Goal: Task Accomplishment & Management: Use online tool/utility

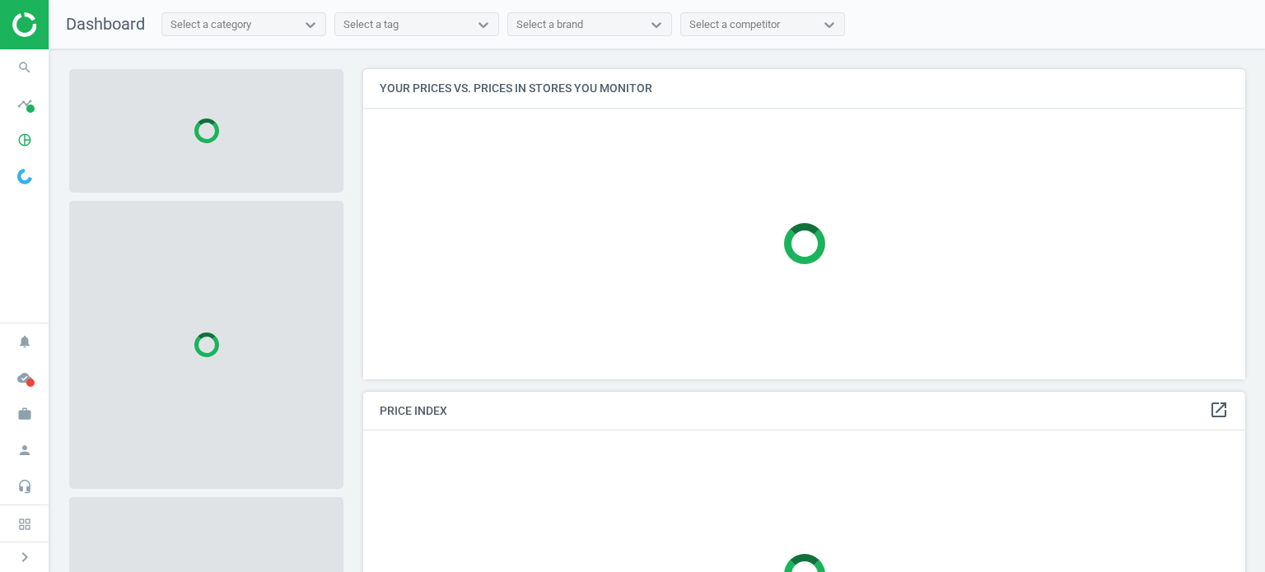
scroll to position [335, 894]
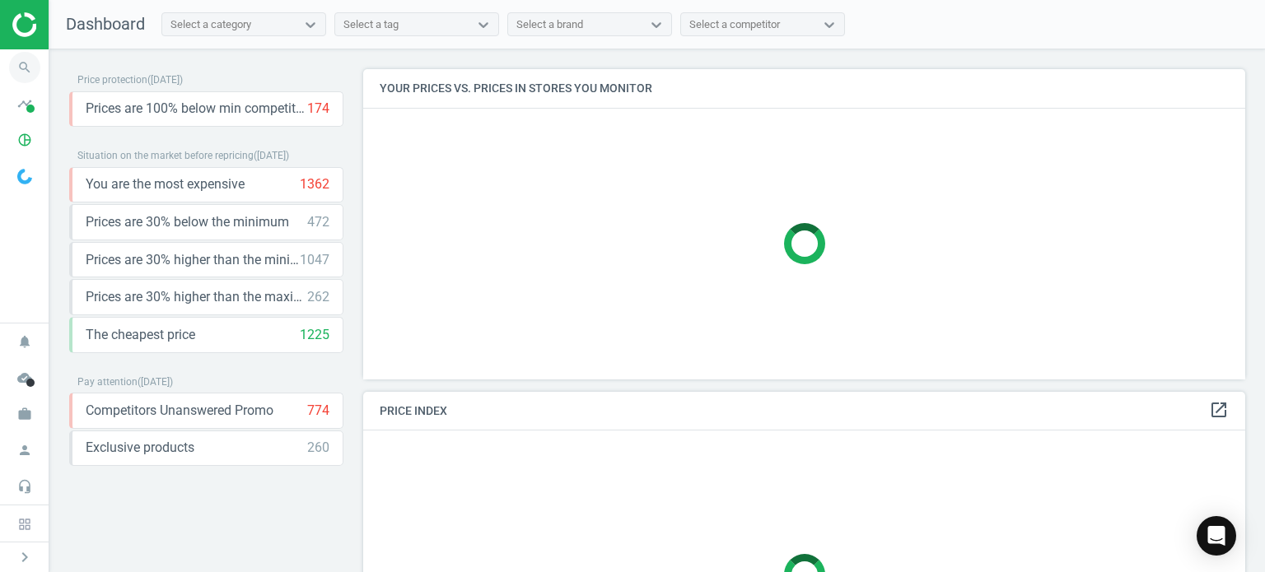
click at [30, 62] on icon "search" at bounding box center [24, 67] width 31 height 31
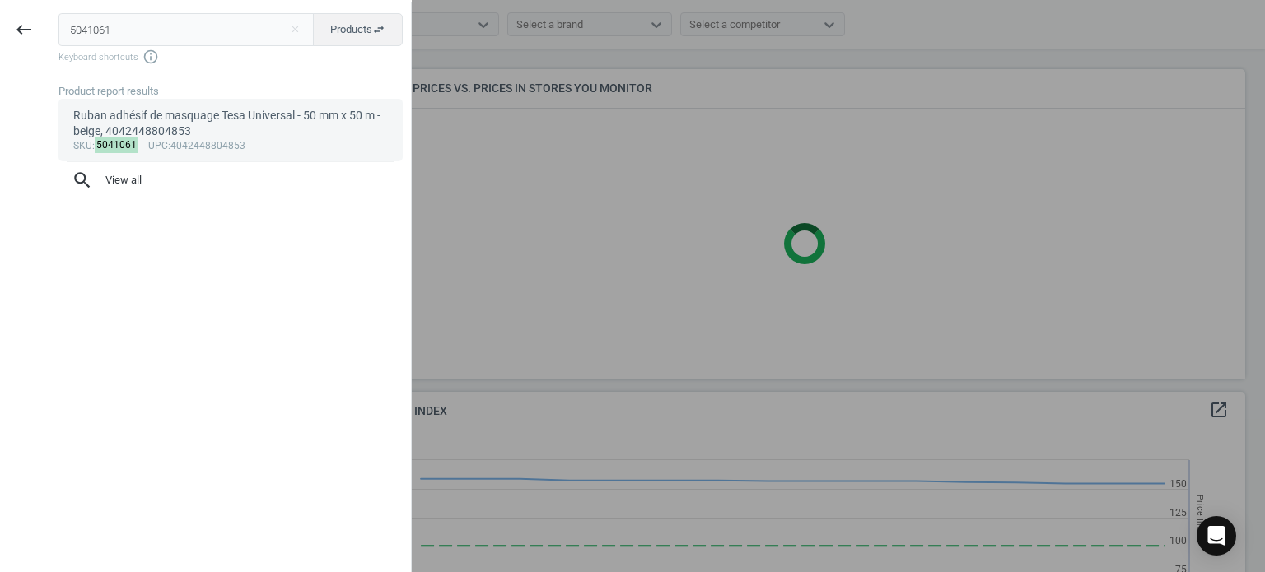
scroll to position [404, 894]
type input "5041061"
click at [105, 121] on div "Ruban adhésif de masquage Tesa Universal - 50 mm x 50 m - beige, 4042448804853" at bounding box center [230, 124] width 315 height 32
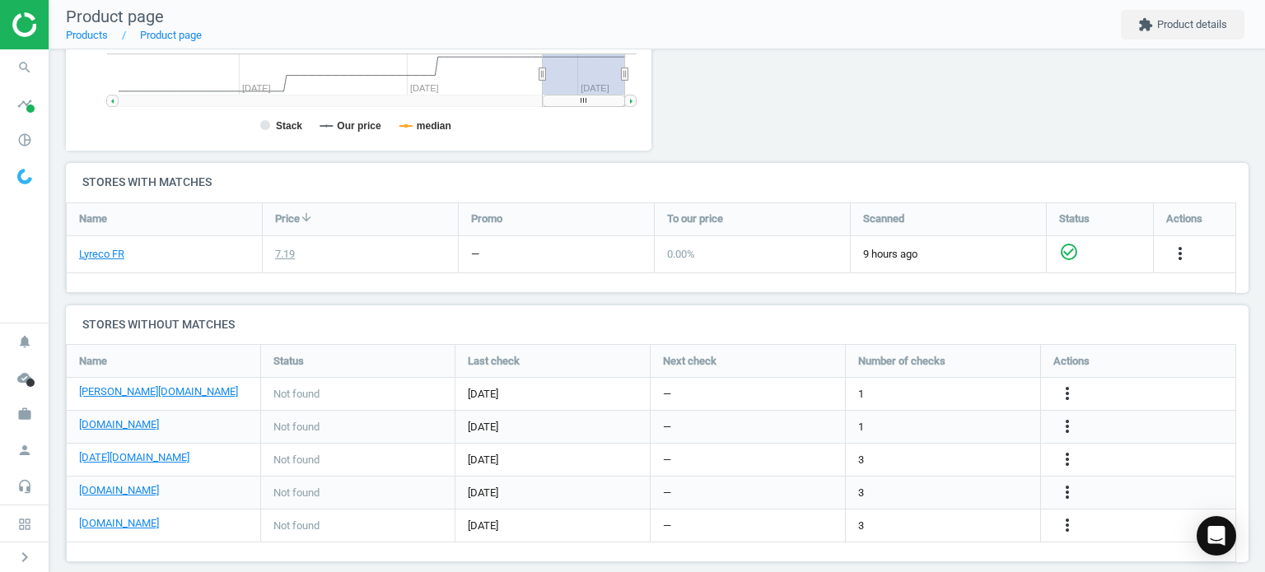
scroll to position [461, 0]
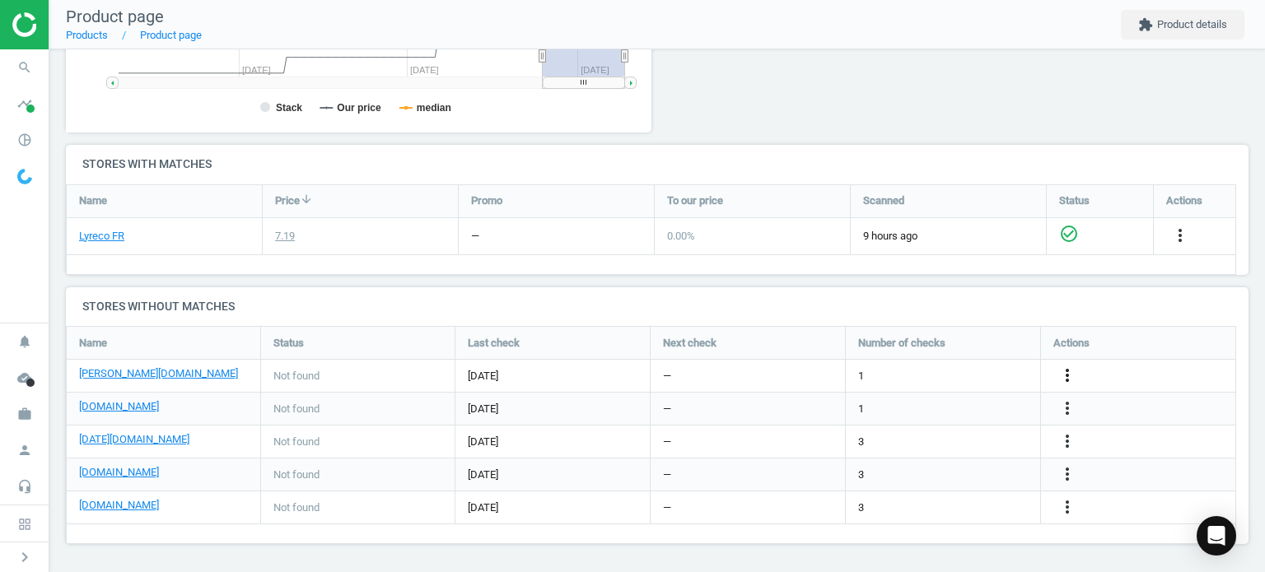
click at [1058, 371] on icon "more_vert" at bounding box center [1067, 376] width 20 height 20
click at [887, 371] on link "Edit URL/product option" at bounding box center [939, 375] width 226 height 26
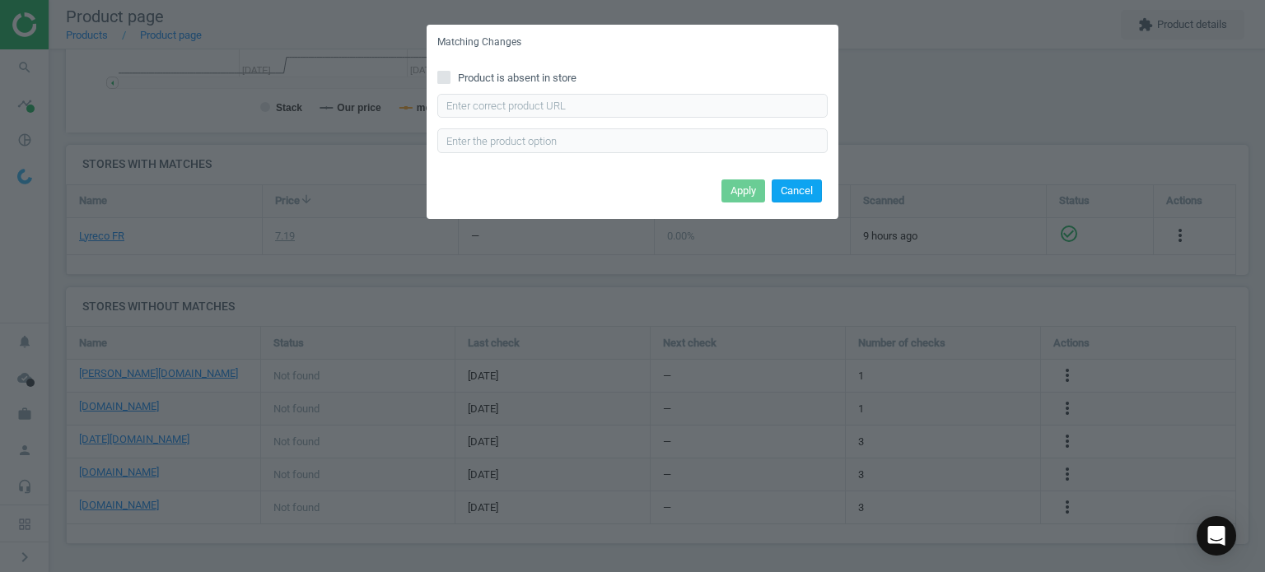
click at [794, 197] on button "Cancel" at bounding box center [797, 190] width 50 height 23
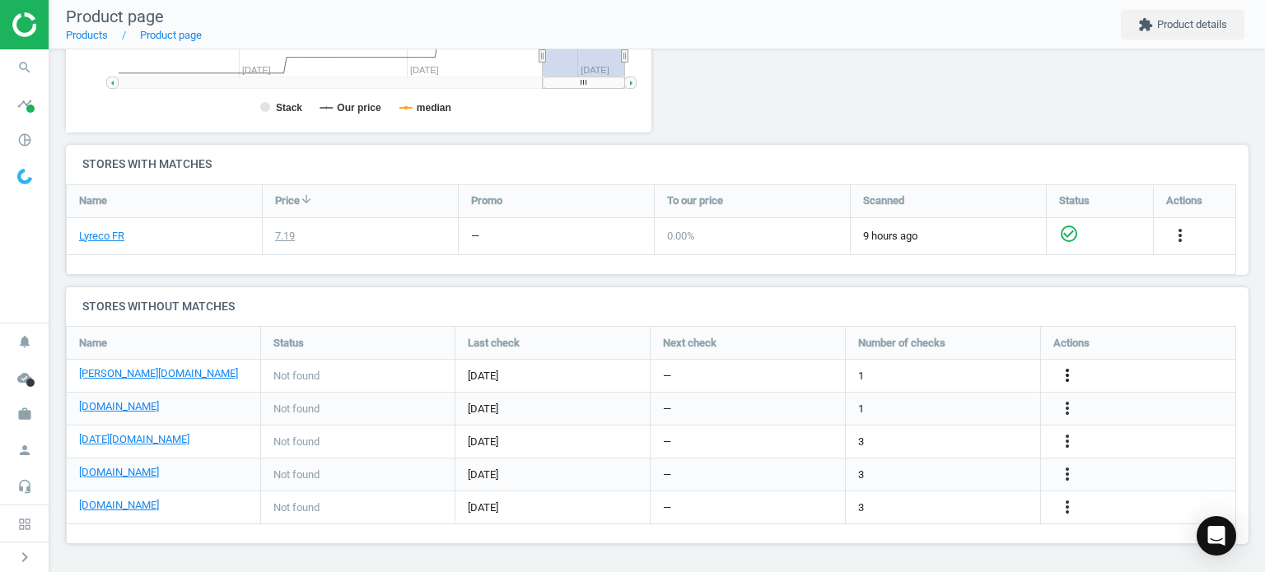
click at [1064, 374] on icon "more_vert" at bounding box center [1067, 376] width 20 height 20
click at [902, 375] on link "Edit URL/product option" at bounding box center [939, 375] width 226 height 26
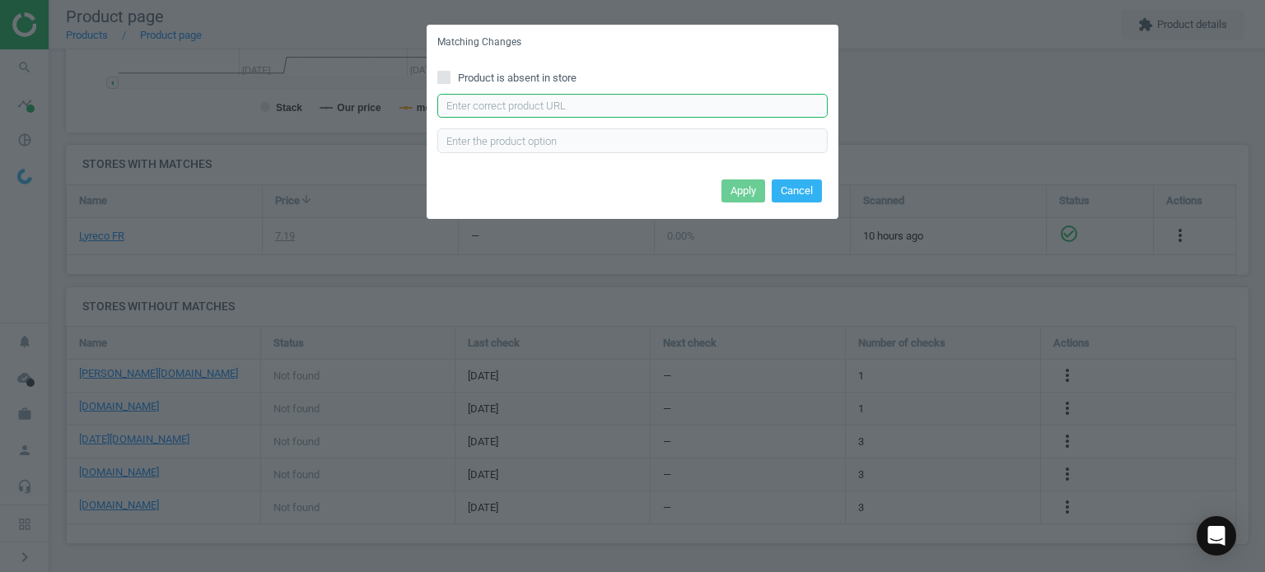
click at [570, 105] on input "text" at bounding box center [632, 106] width 390 height 25
paste input "[URL][DOMAIN_NAME][PERSON_NAME]"
type input "[URL][DOMAIN_NAME][PERSON_NAME]"
click at [755, 185] on button "Apply" at bounding box center [743, 190] width 44 height 23
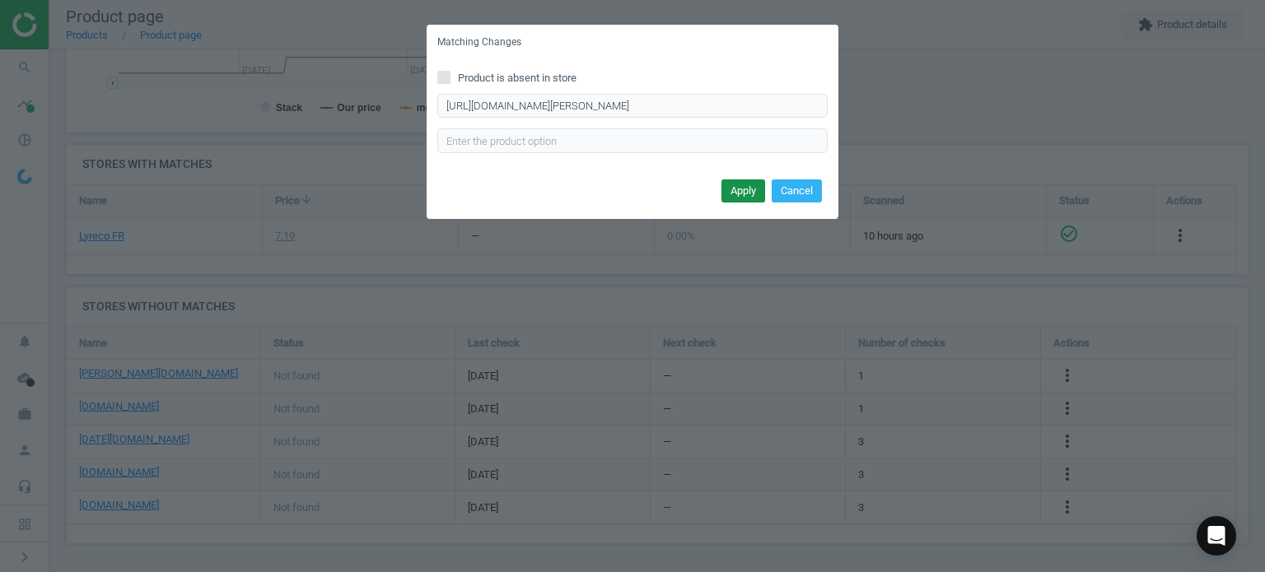
scroll to position [0, 0]
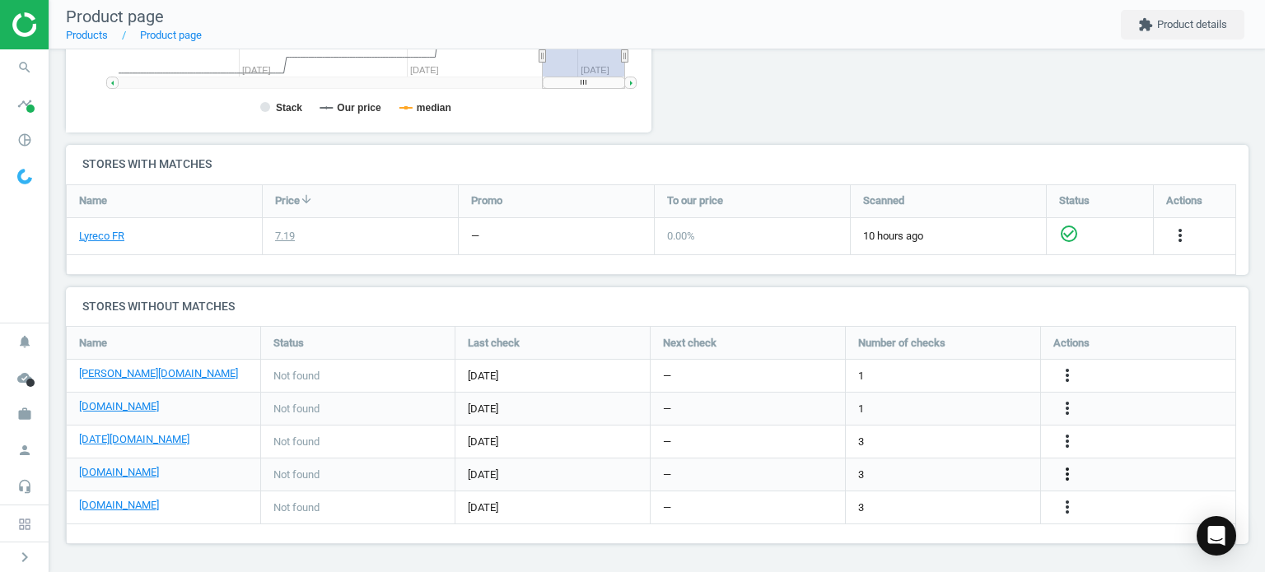
click at [1069, 478] on icon "more_vert" at bounding box center [1067, 474] width 20 height 20
click at [893, 472] on link "Edit URL/product option" at bounding box center [939, 474] width 226 height 26
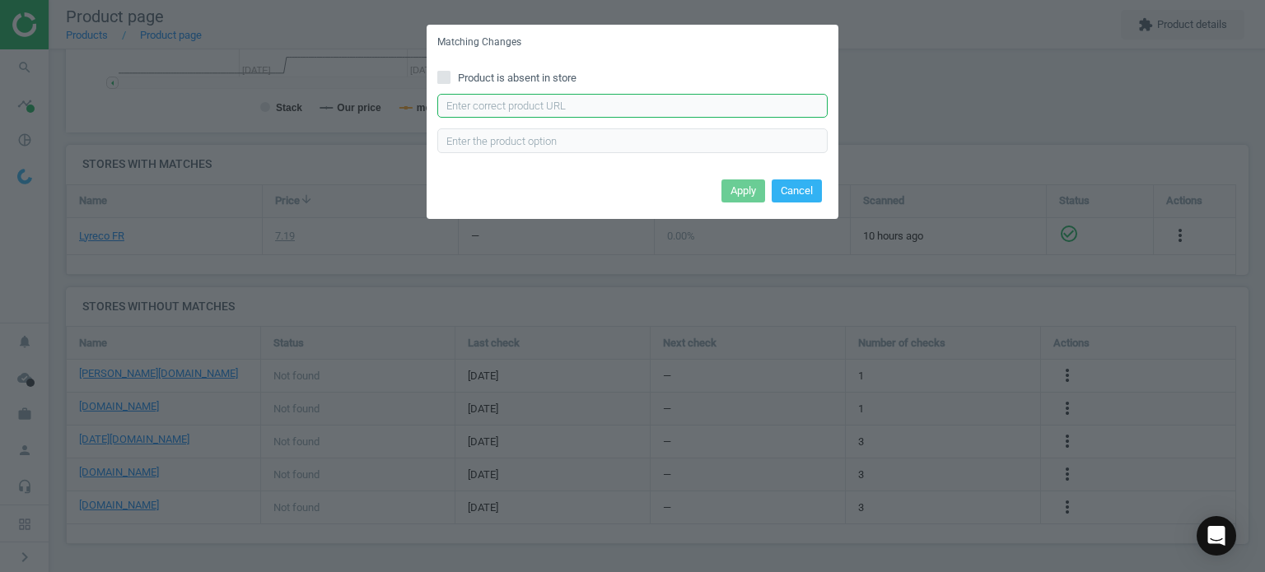
click at [514, 114] on input "text" at bounding box center [632, 106] width 390 height 25
paste input "[URL][DOMAIN_NAME]"
type input "[URL][DOMAIN_NAME]"
click at [744, 184] on button "Apply" at bounding box center [743, 190] width 44 height 23
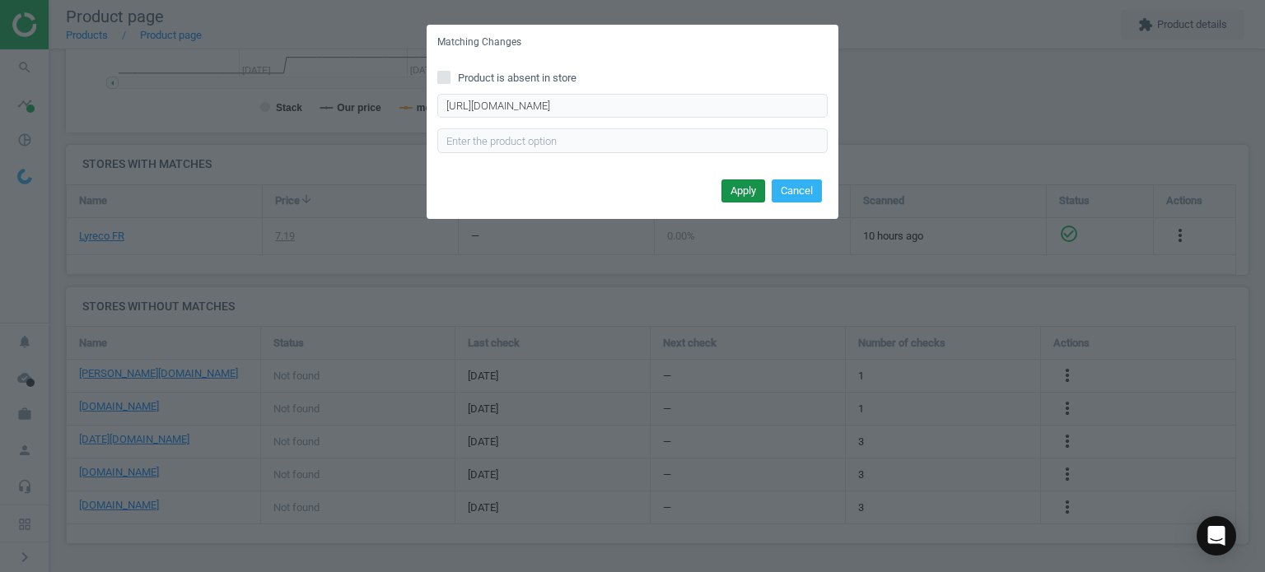
scroll to position [0, 0]
